Goal: Use online tool/utility

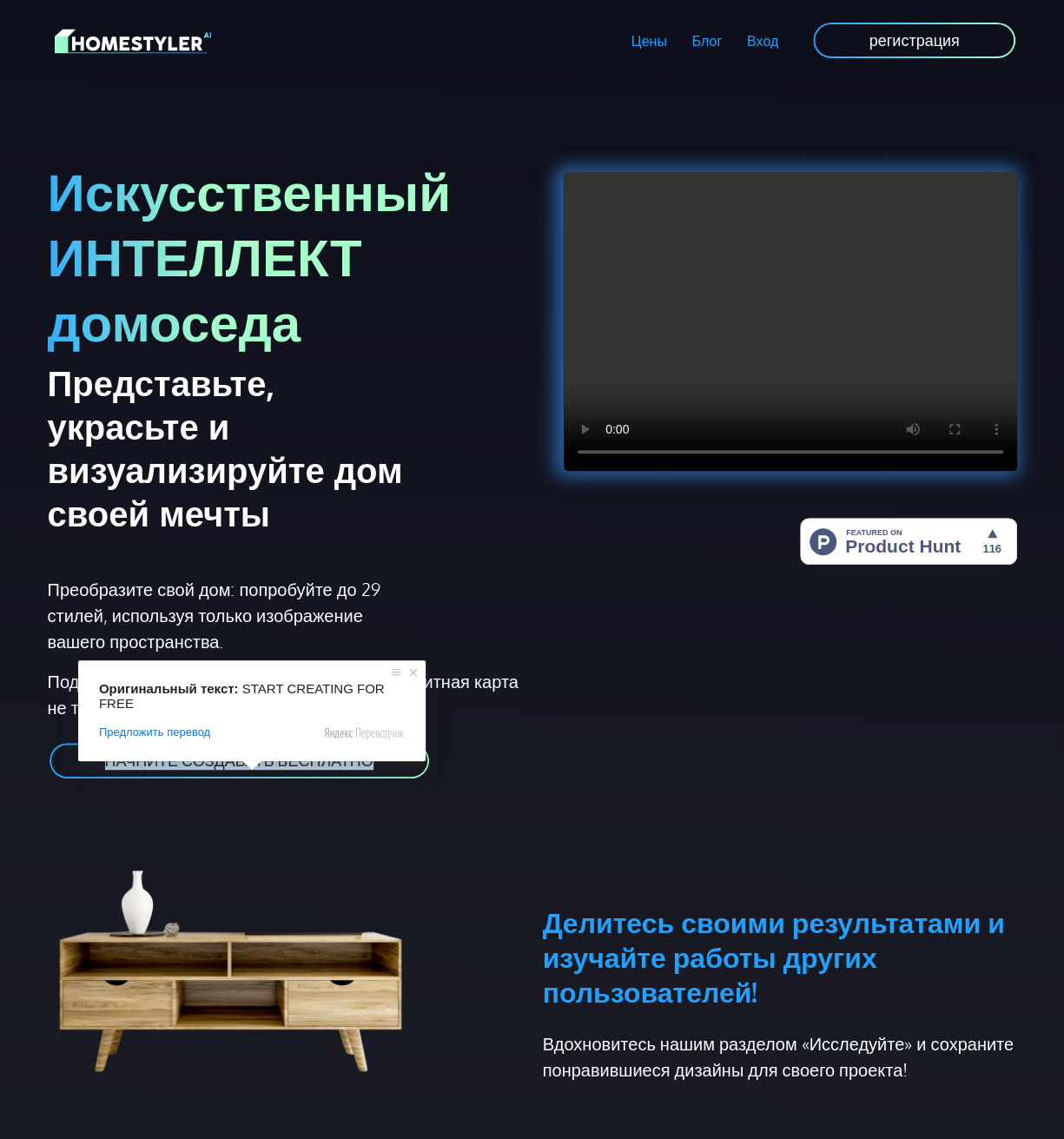
click at [247, 761] on span at bounding box center [251, 766] width 22 height 11
click at [293, 758] on ya-tr-span "НАЧНИТЕ СОЗДАВАТЬ БЕСПЛАТНО" at bounding box center [239, 761] width 268 height 20
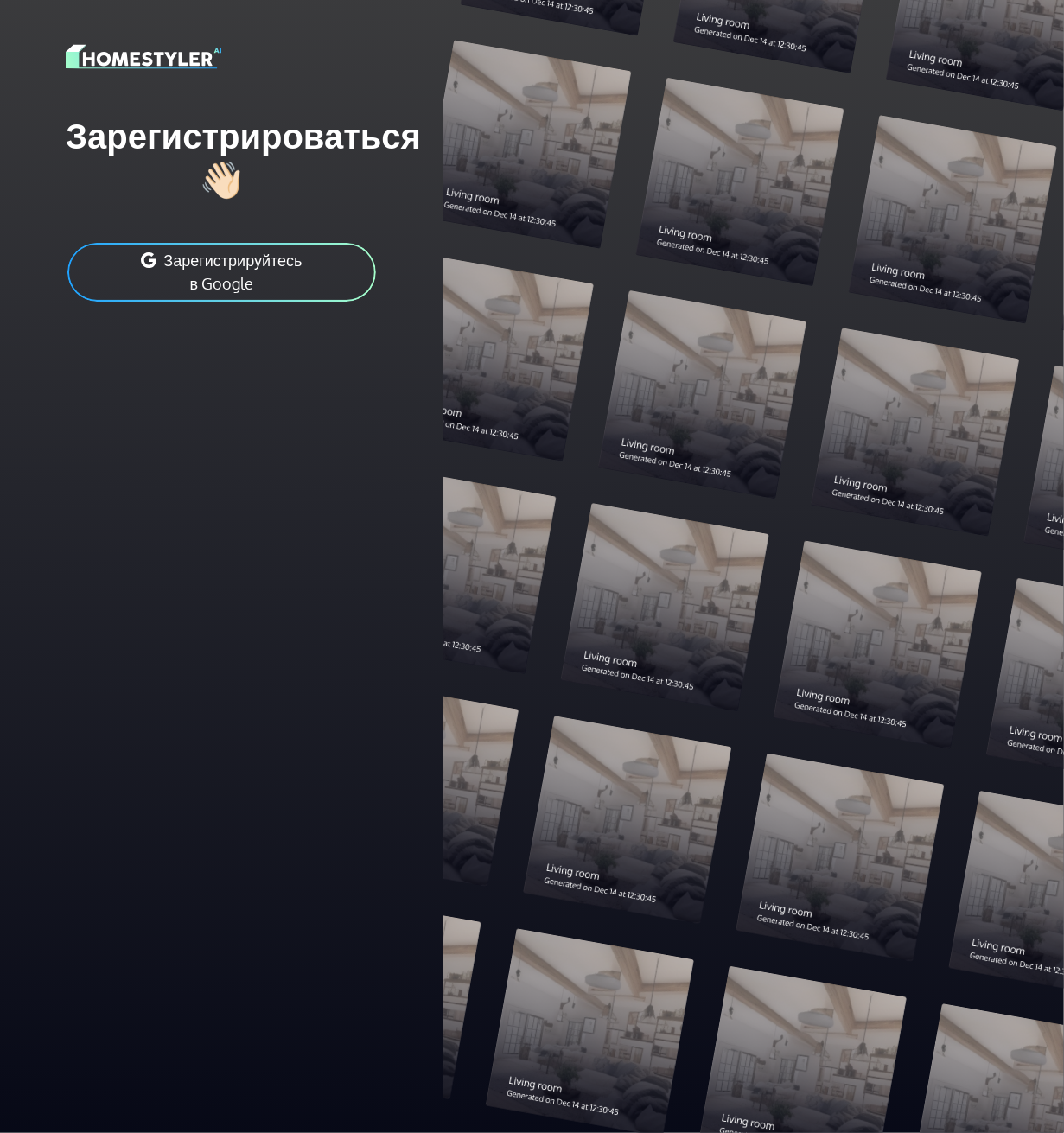
click at [158, 267] on button "Зарегистрируйтесь в Google" at bounding box center [221, 272] width 312 height 62
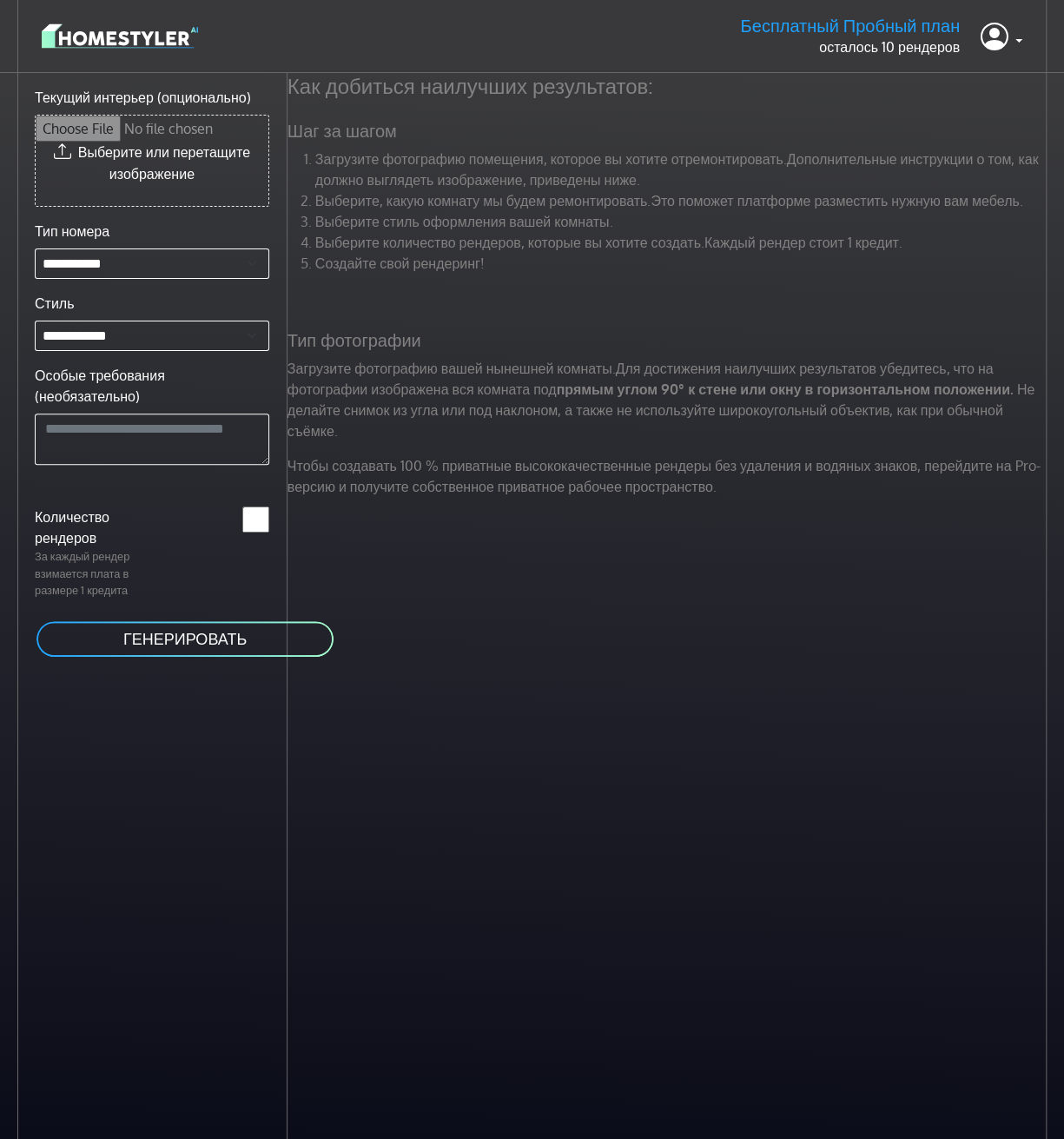
click at [190, 151] on input "Текущий интерьер (опционально)" at bounding box center [152, 161] width 233 height 91
type input "**********"
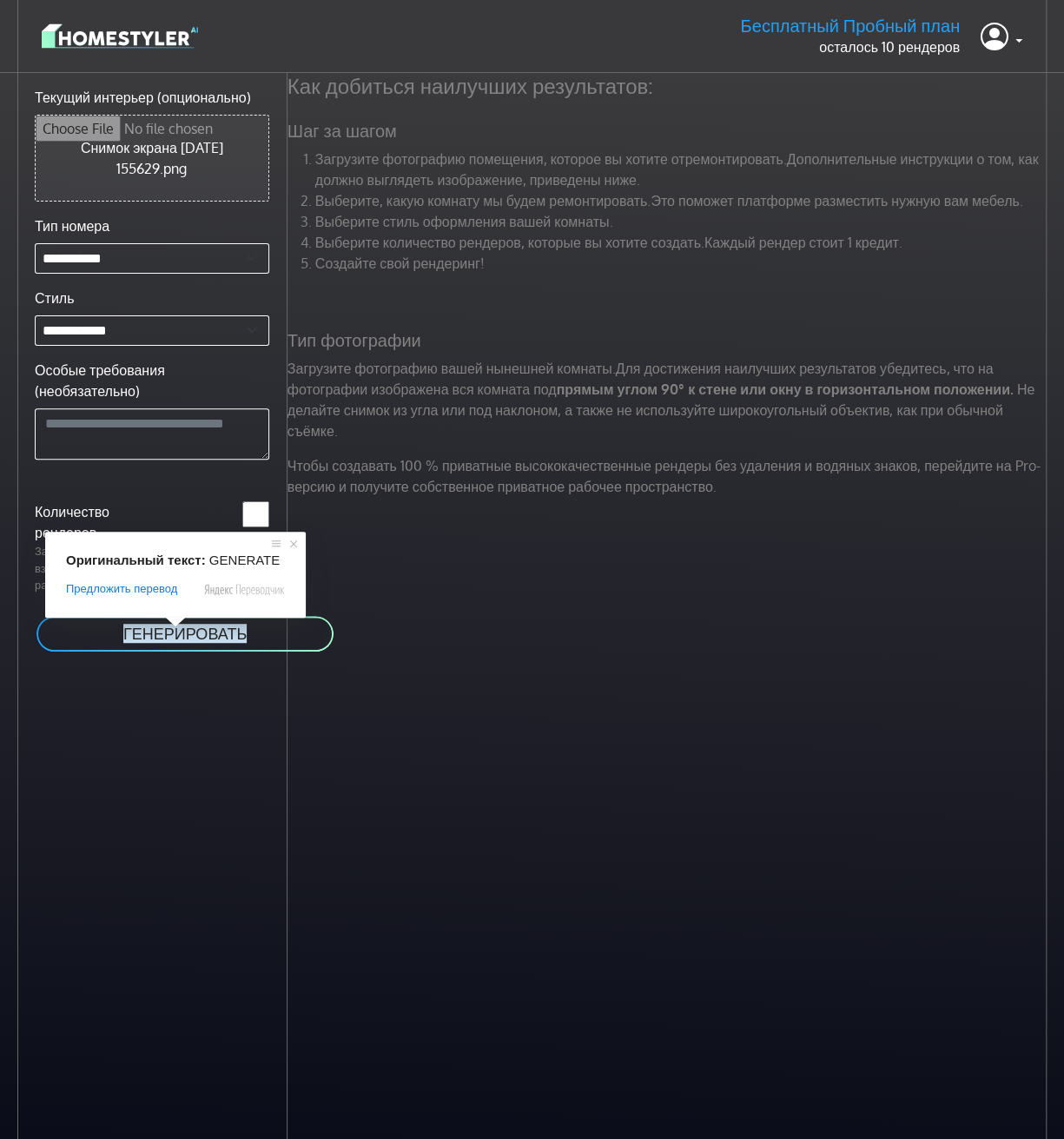
click at [179, 625] on span at bounding box center [175, 623] width 22 height 11
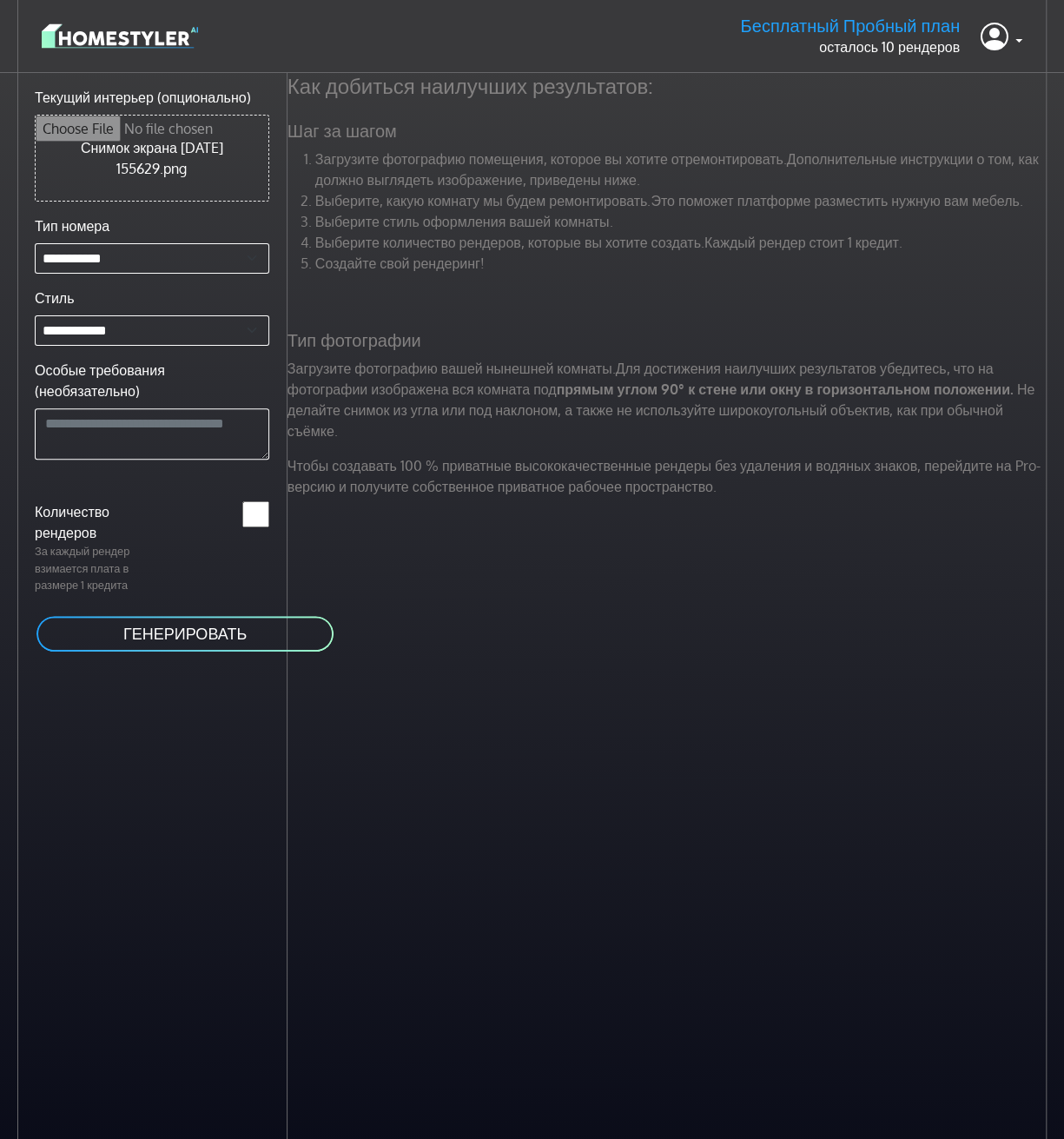
click at [258, 622] on button "ГЕНЕРИРОВАТЬ" at bounding box center [185, 634] width 300 height 39
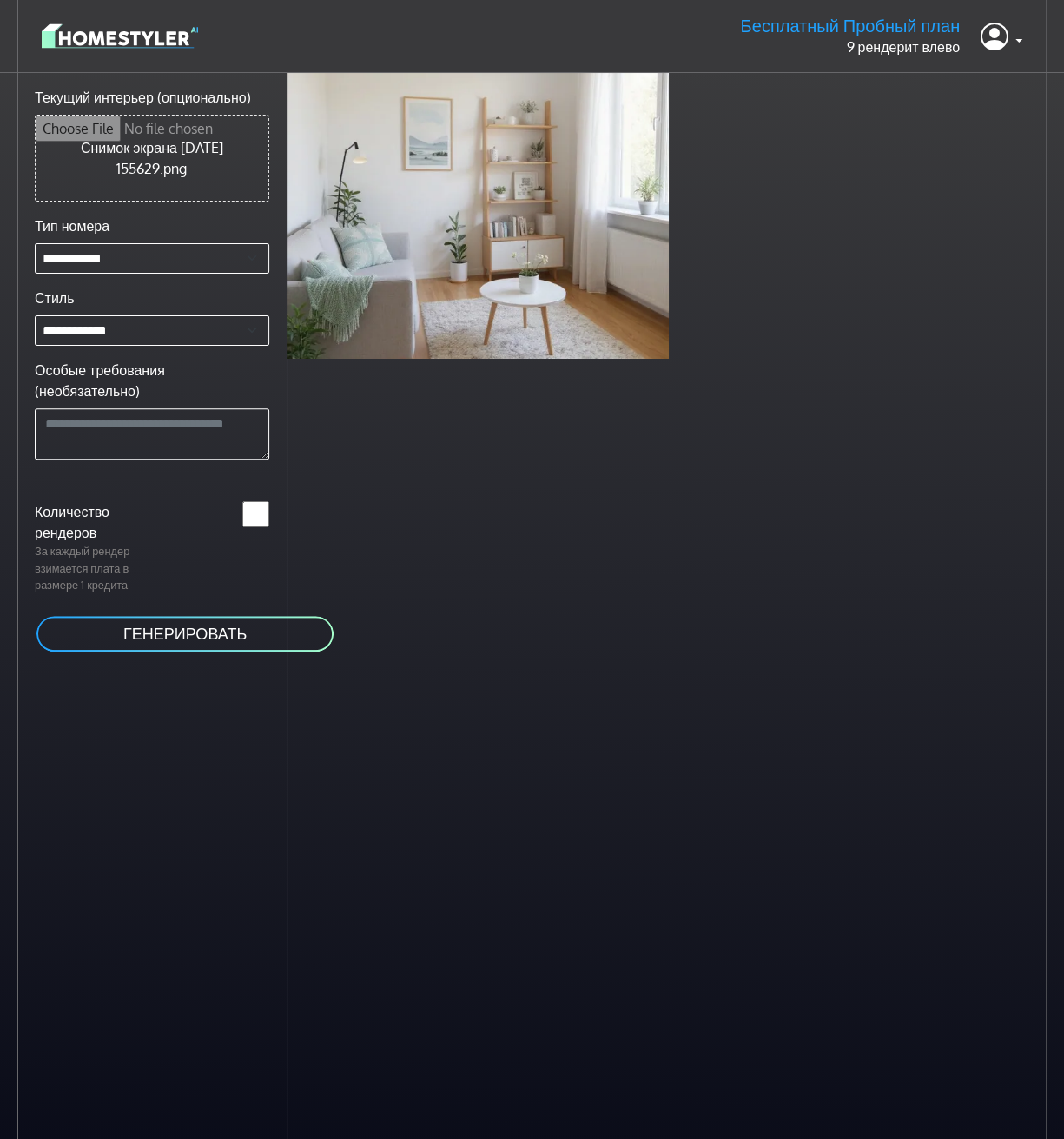
click at [246, 512] on input "*" at bounding box center [256, 514] width 27 height 26
drag, startPoint x: 254, startPoint y: 512, endPoint x: 226, endPoint y: 511, distance: 28.0
type input "*"
click at [242, 511] on input "*" at bounding box center [256, 514] width 27 height 26
click at [258, 508] on input "*" at bounding box center [256, 514] width 27 height 26
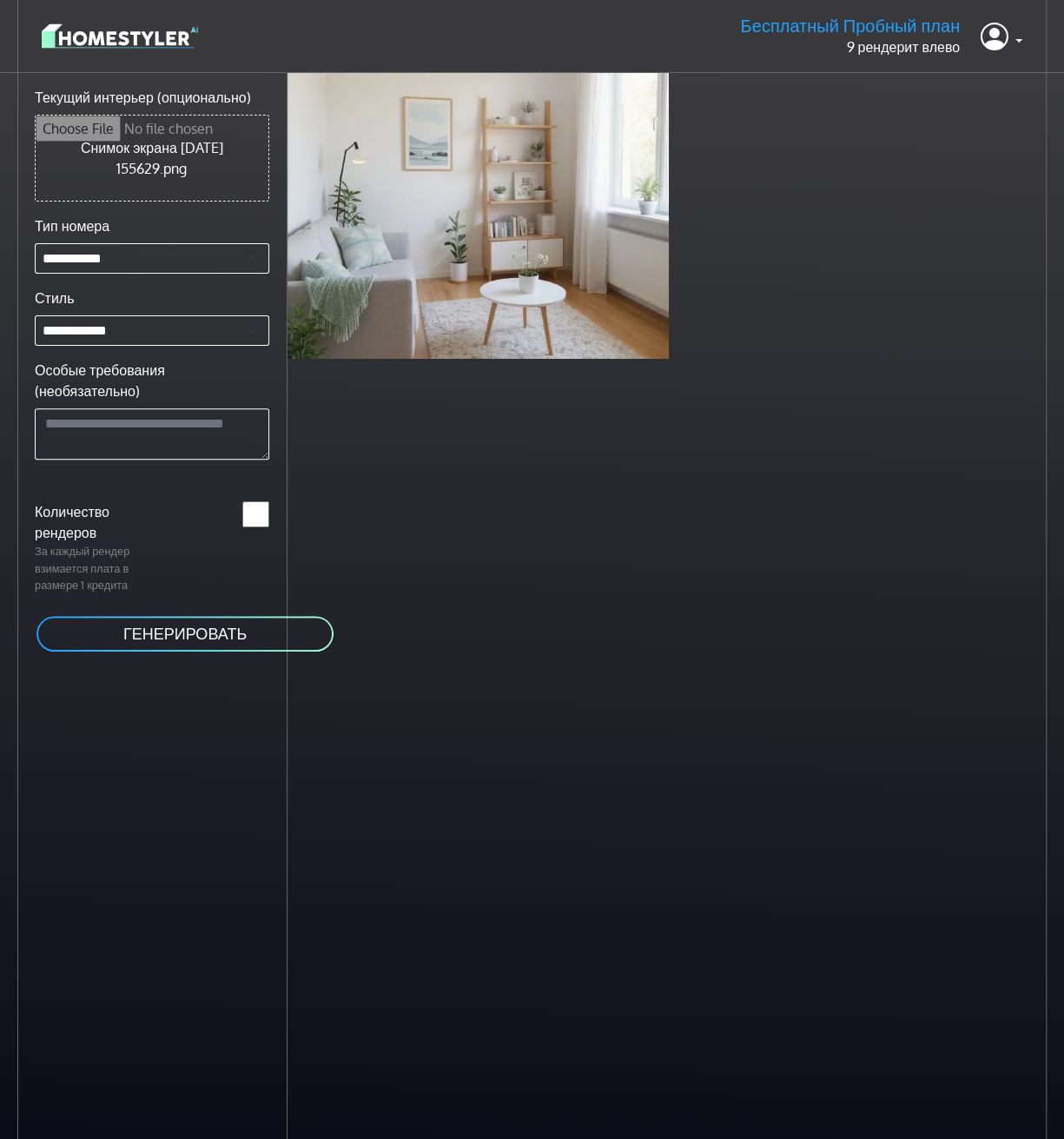
click at [258, 508] on input "*" at bounding box center [256, 514] width 27 height 26
click at [262, 505] on input "*" at bounding box center [256, 514] width 27 height 26
click at [261, 506] on input "*" at bounding box center [256, 514] width 27 height 26
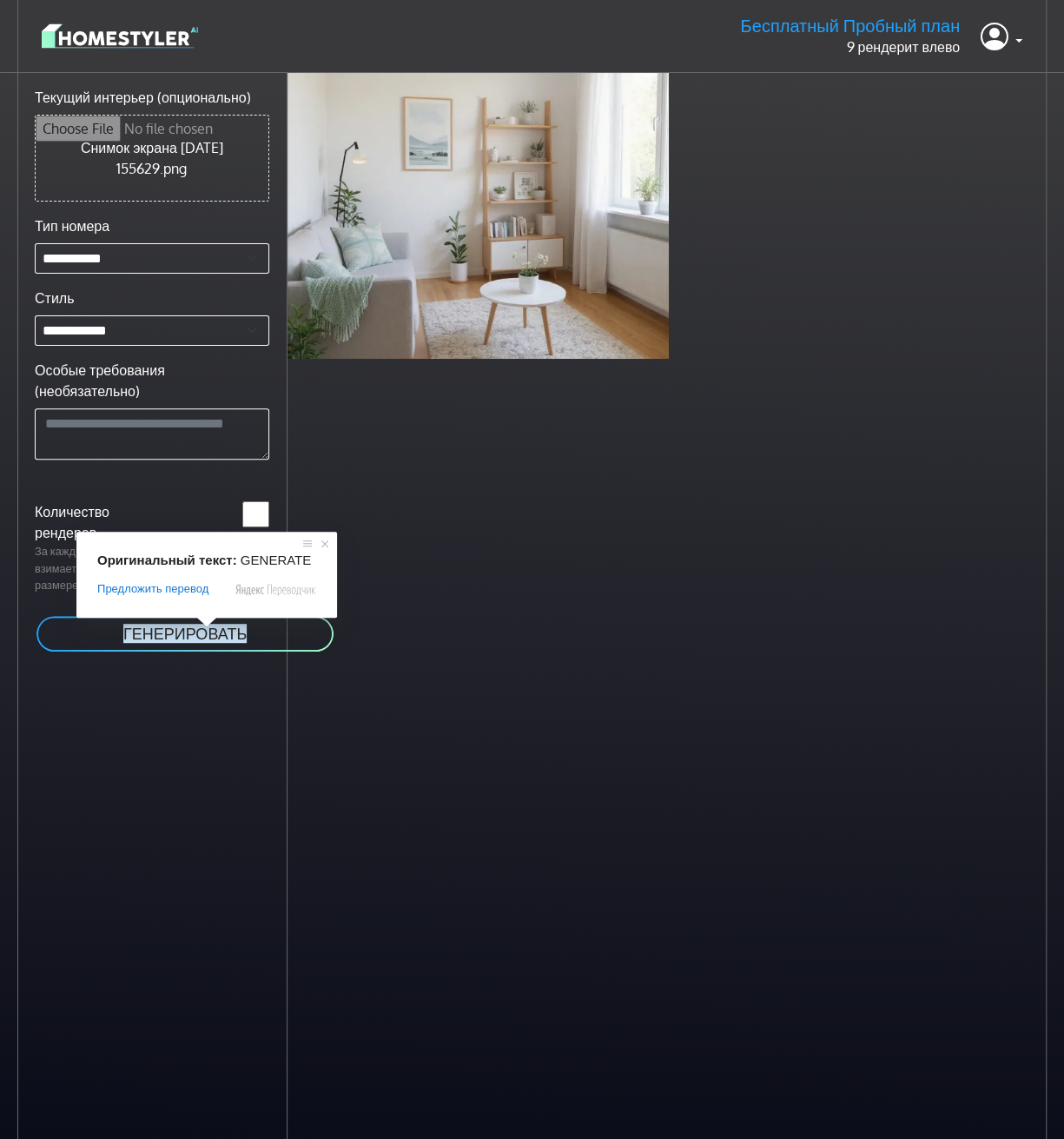
click at [202, 635] on ya-tr-span "ГЕНЕРИРОВАТЬ" at bounding box center [185, 633] width 123 height 20
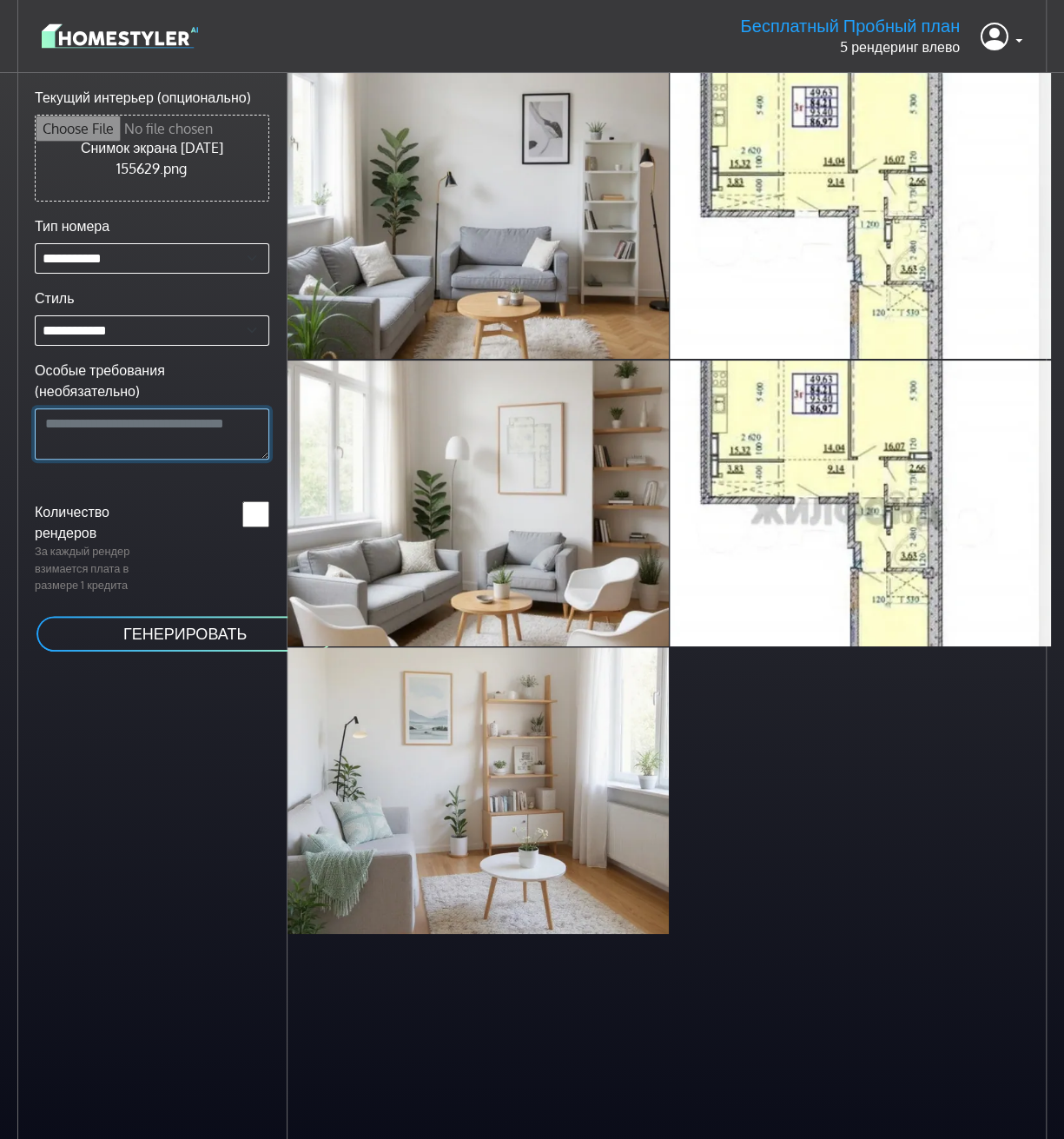
click at [202, 413] on textarea "Особые требования (необязательно)" at bounding box center [152, 434] width 234 height 52
type textarea "*********"
